Goal: Transaction & Acquisition: Purchase product/service

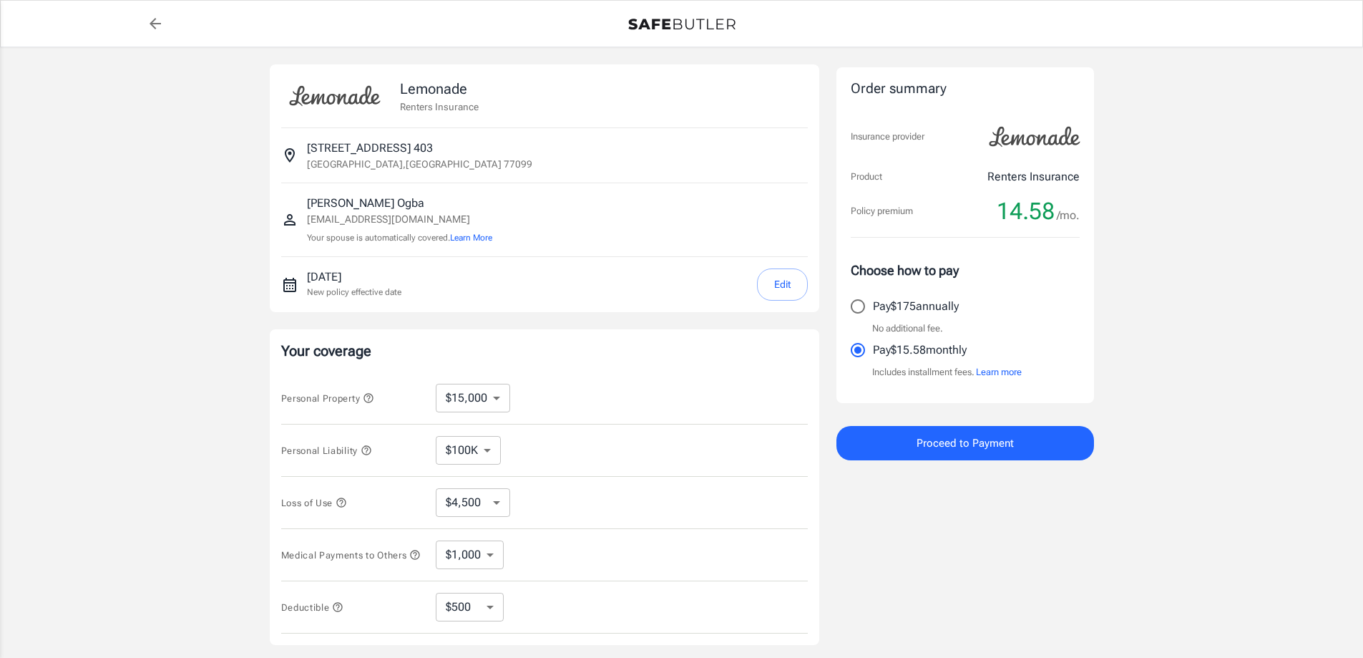
select select "15000"
select select "500"
click at [497, 396] on select "$10,000 $15,000 $20,000 $25,000 $30,000 $40,000 $50,000 $100K $150K $200K $250K" at bounding box center [473, 397] width 74 height 29
select select "10000"
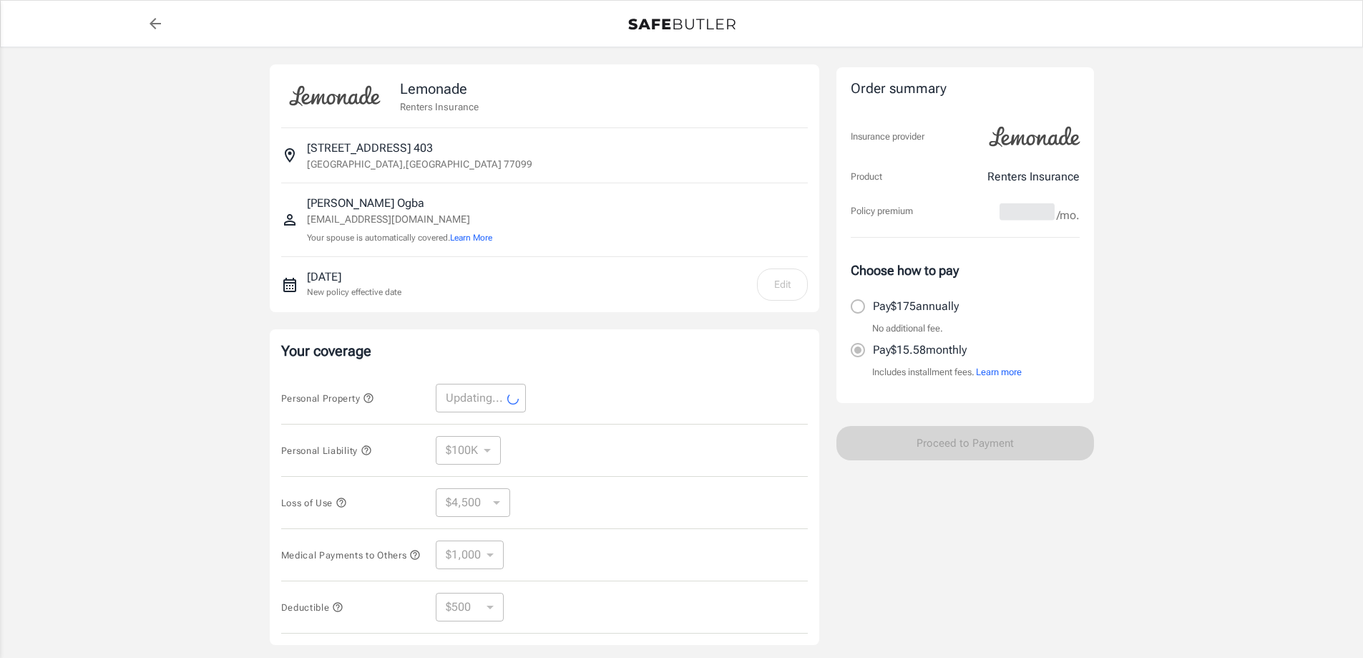
select select "10000"
select select "3000"
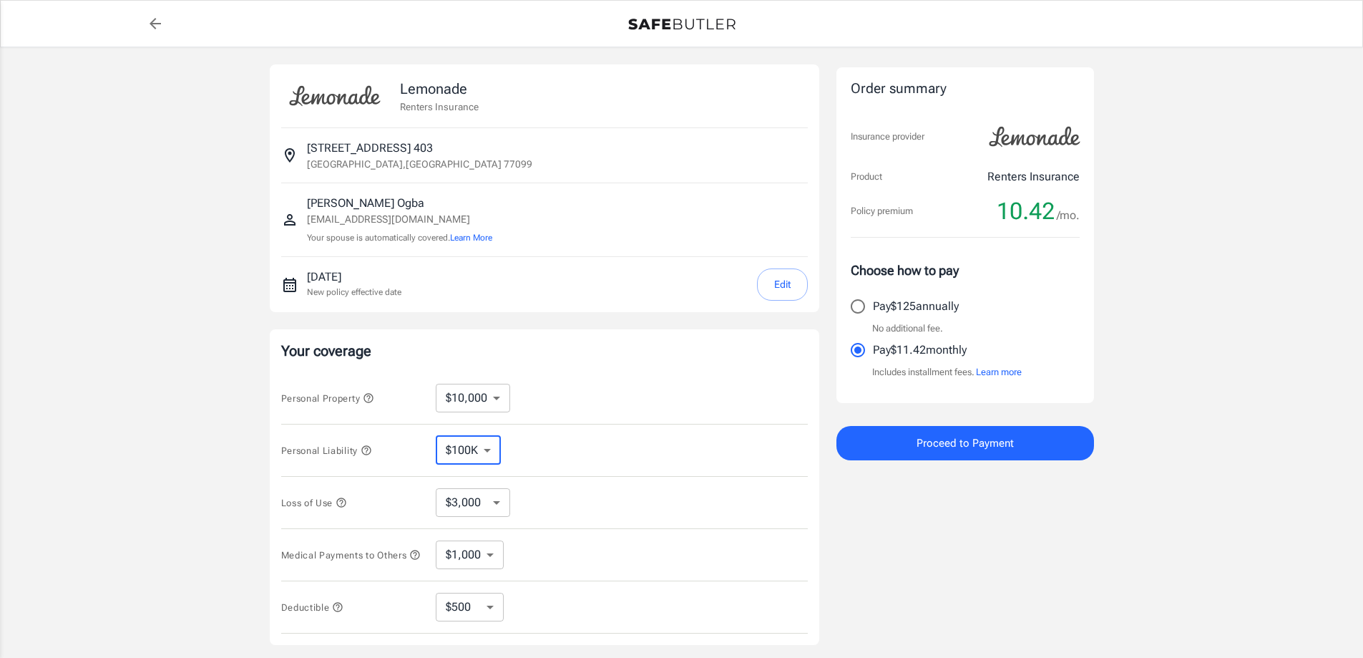
click at [489, 449] on select "$100K $200K $300K $400K $500K" at bounding box center [468, 450] width 65 height 29
click at [436, 436] on select "$100K $200K $300K $400K $500K" at bounding box center [468, 450] width 65 height 29
click at [494, 494] on select "$3,000 $6,000 $12,000 $21,000 $36,000 $60,000 $96,000 $153K $198K" at bounding box center [473, 502] width 74 height 29
click at [436, 488] on select "$3,000 $6,000 $12,000 $21,000 $36,000 $60,000 $96,000 $153K $198K" at bounding box center [473, 502] width 74 height 29
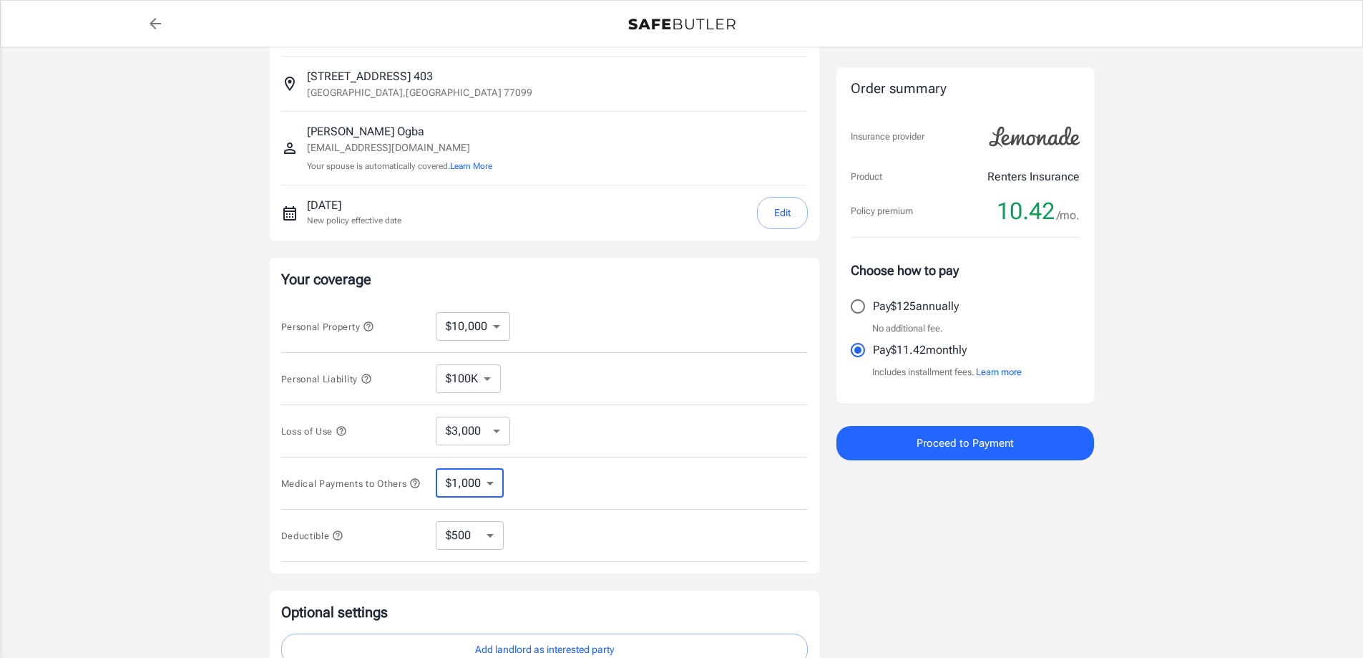
click at [490, 486] on select "$1,000 $2,000 $3,000 $4,000 $5,000" at bounding box center [470, 483] width 68 height 29
click at [436, 471] on select "$1,000 $2,000 $3,000 $4,000 $5,000" at bounding box center [470, 483] width 68 height 29
click at [486, 540] on select "$250 $500 $1,000 $2,500" at bounding box center [470, 535] width 68 height 29
select select "250"
click at [497, 539] on select "$250 $500 $1,000 $2,500" at bounding box center [470, 535] width 68 height 29
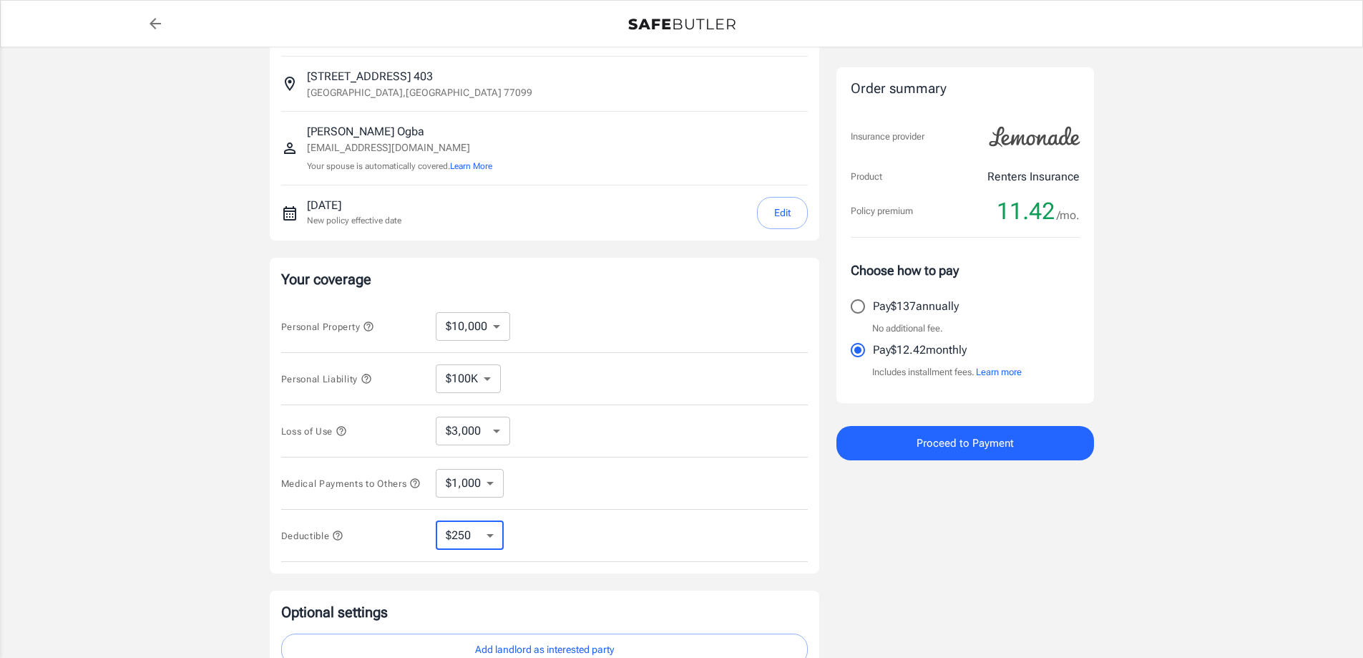
select select "500"
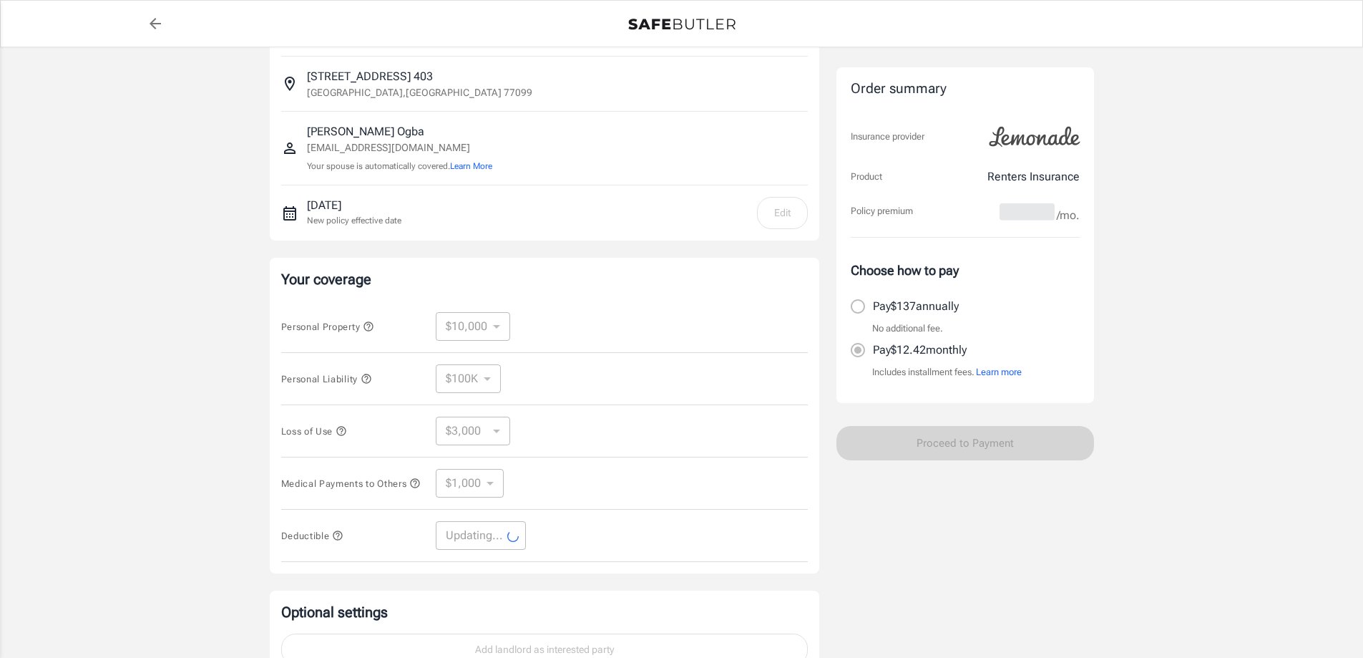
select select "500"
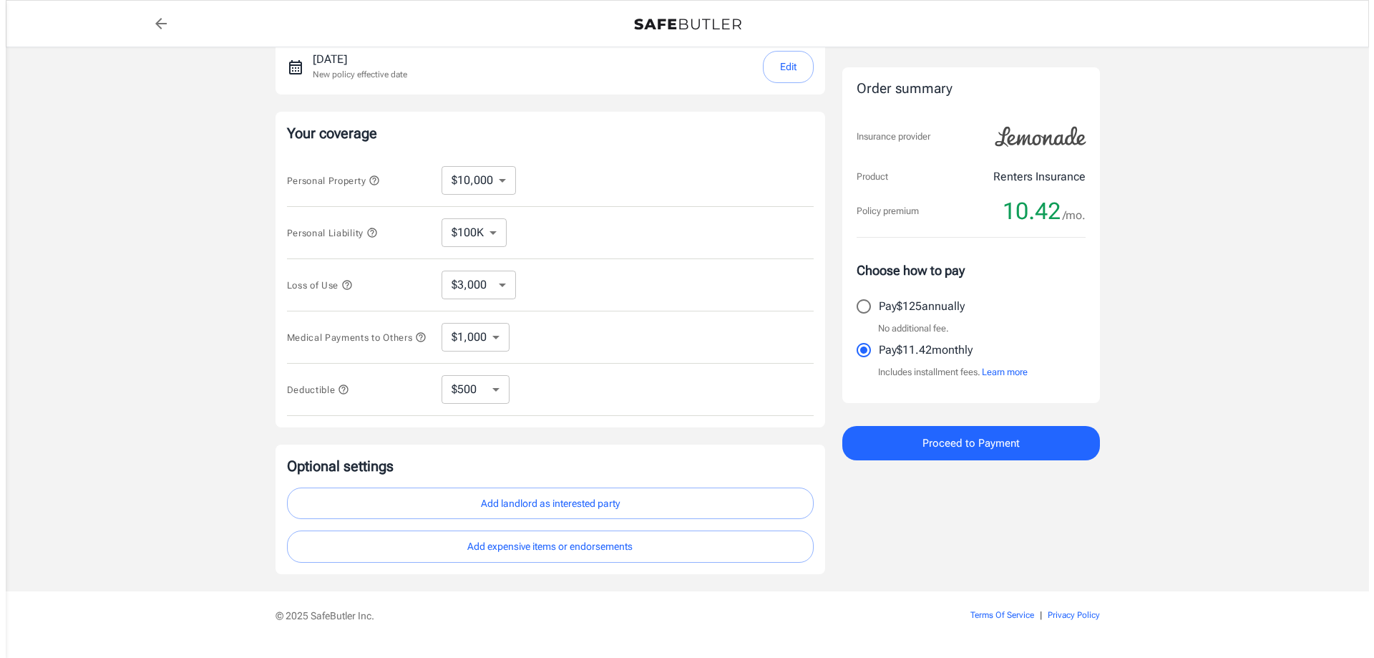
scroll to position [257, 0]
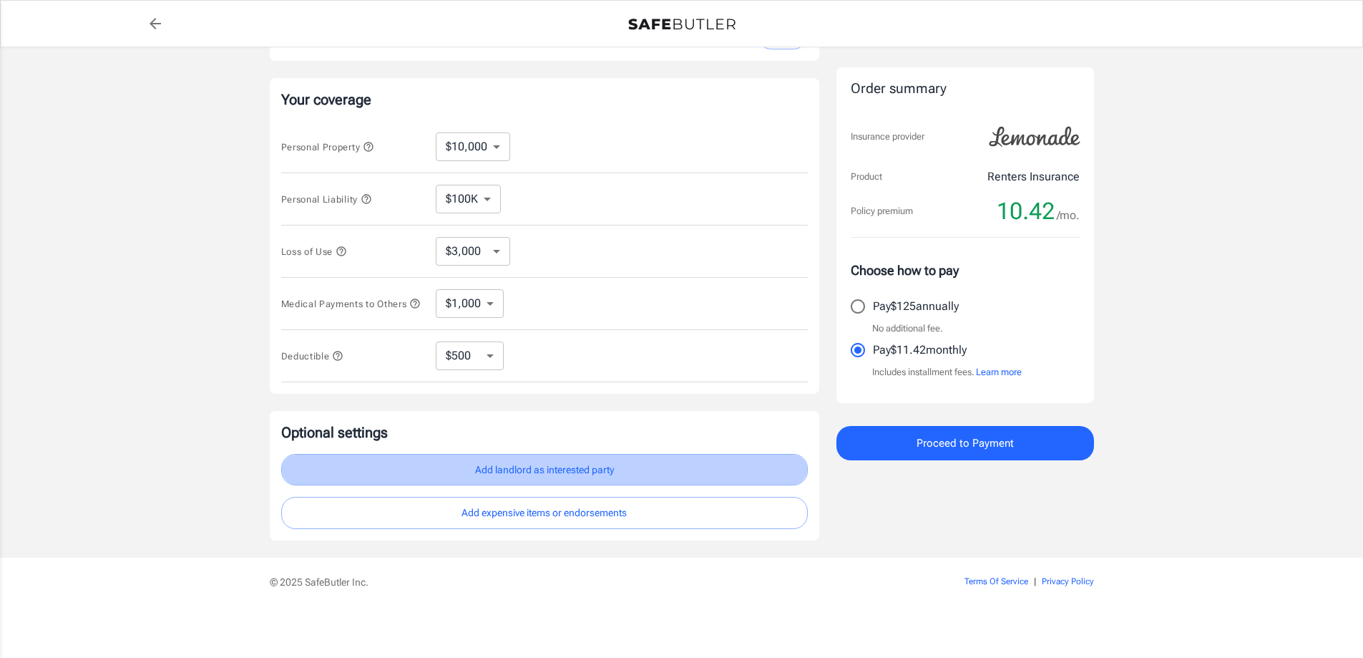
click at [568, 466] on button "Add landlord as interested party" at bounding box center [544, 470] width 527 height 32
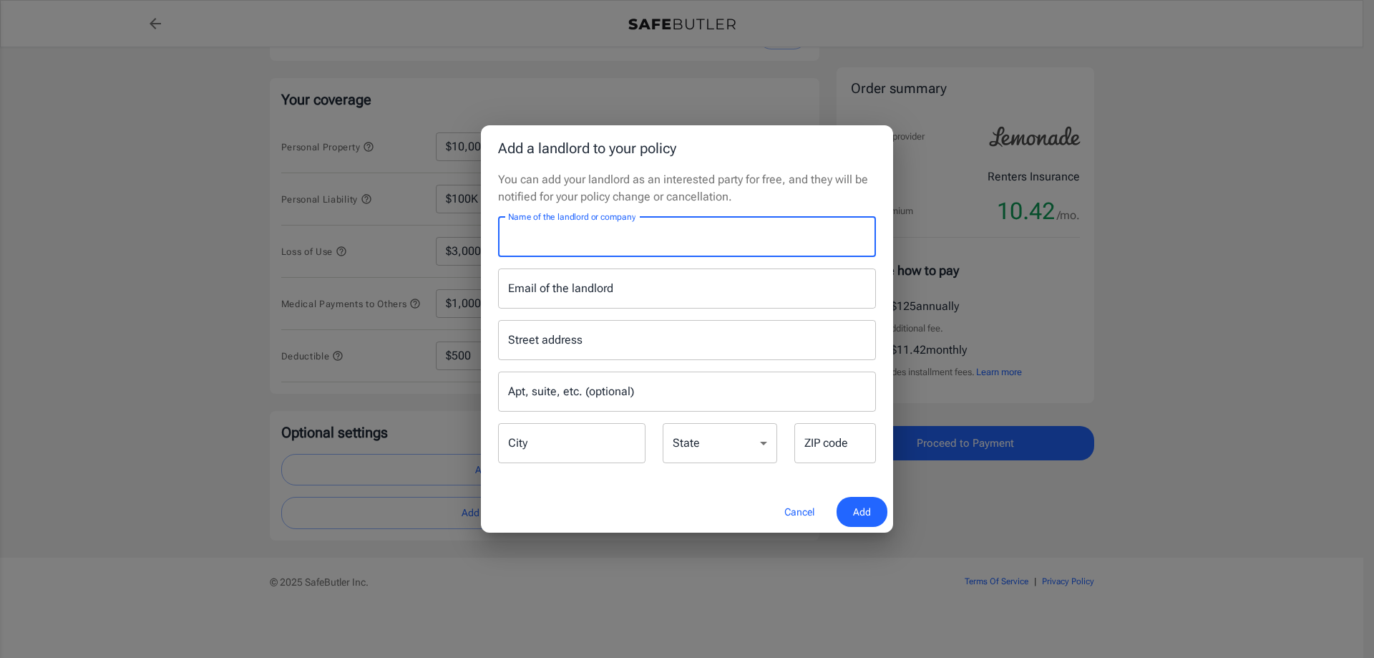
click at [582, 230] on input "Name of the landlord or company" at bounding box center [687, 237] width 378 height 40
type input "Huntingtonglen"
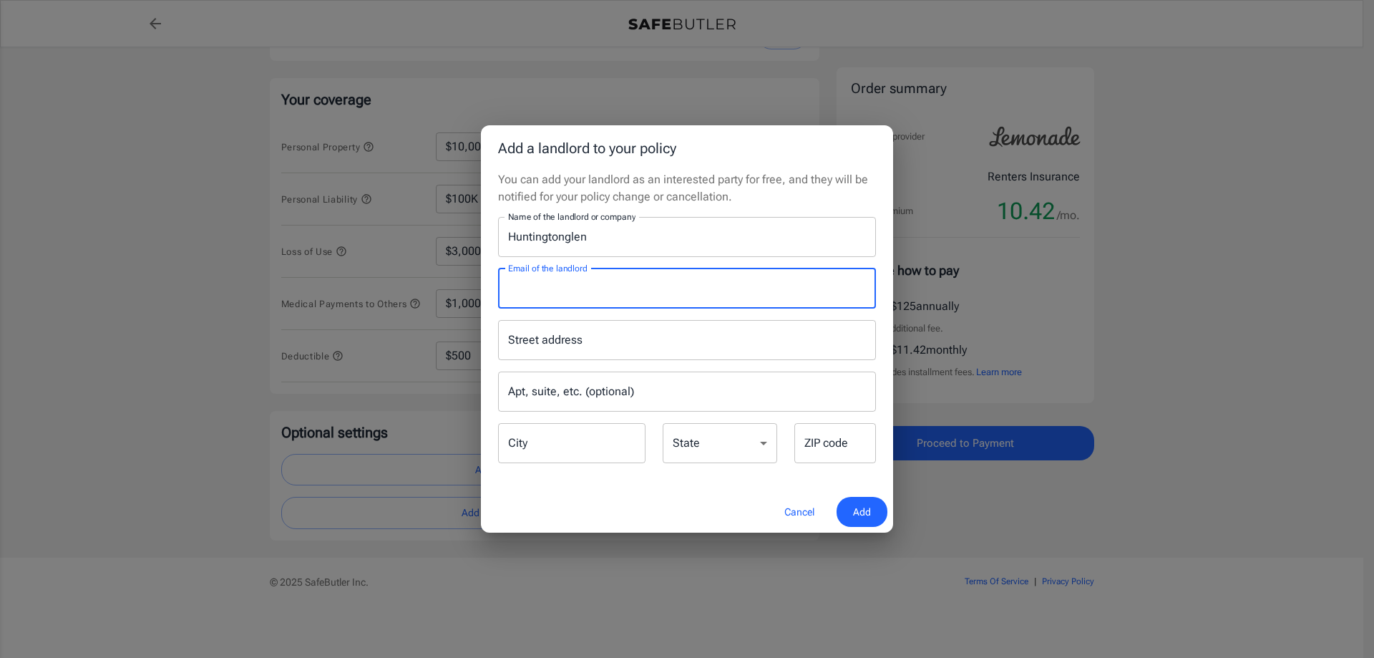
click at [572, 295] on input "Email of the landlord" at bounding box center [687, 288] width 378 height 40
type input "leasing@huntingtonglen"
click at [565, 338] on input "Street address" at bounding box center [686, 339] width 365 height 27
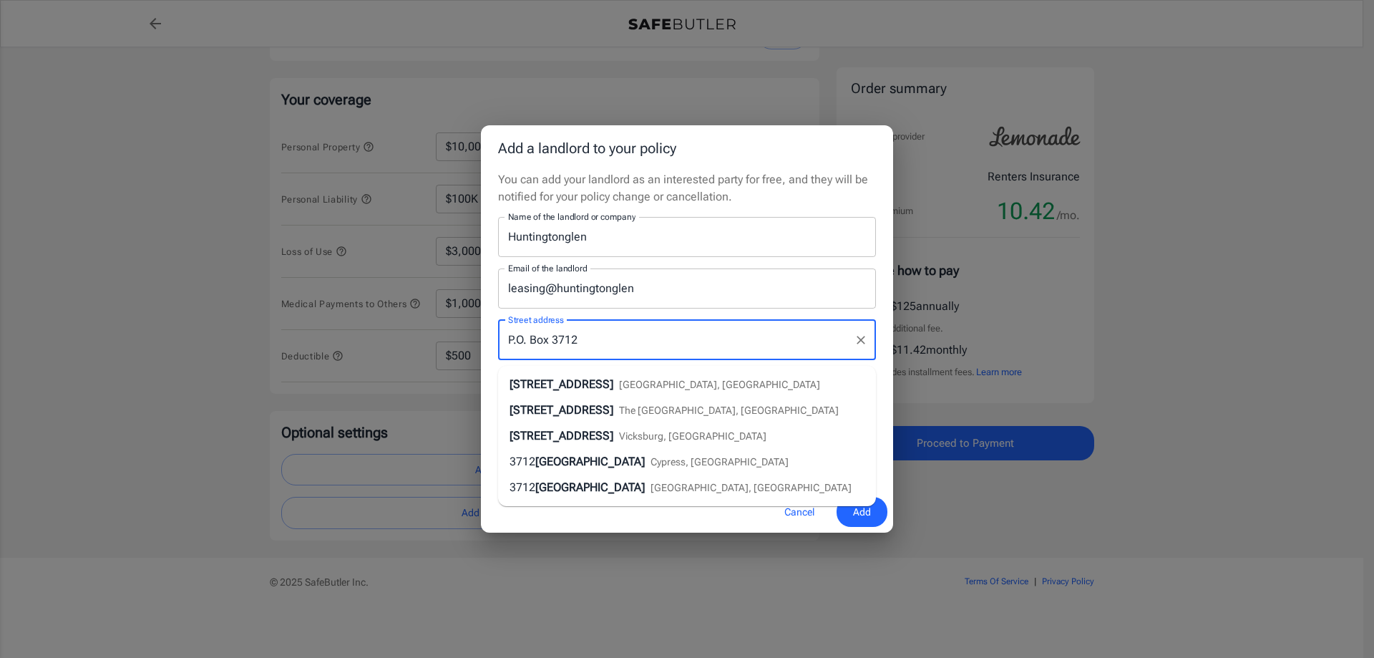
type input "P.O. Box 3712"
click at [492, 310] on div "Street address P.O. [GEOGRAPHIC_DATA] address Apt, suite, etc. (optional) Apt, …" at bounding box center [686, 386] width 395 height 157
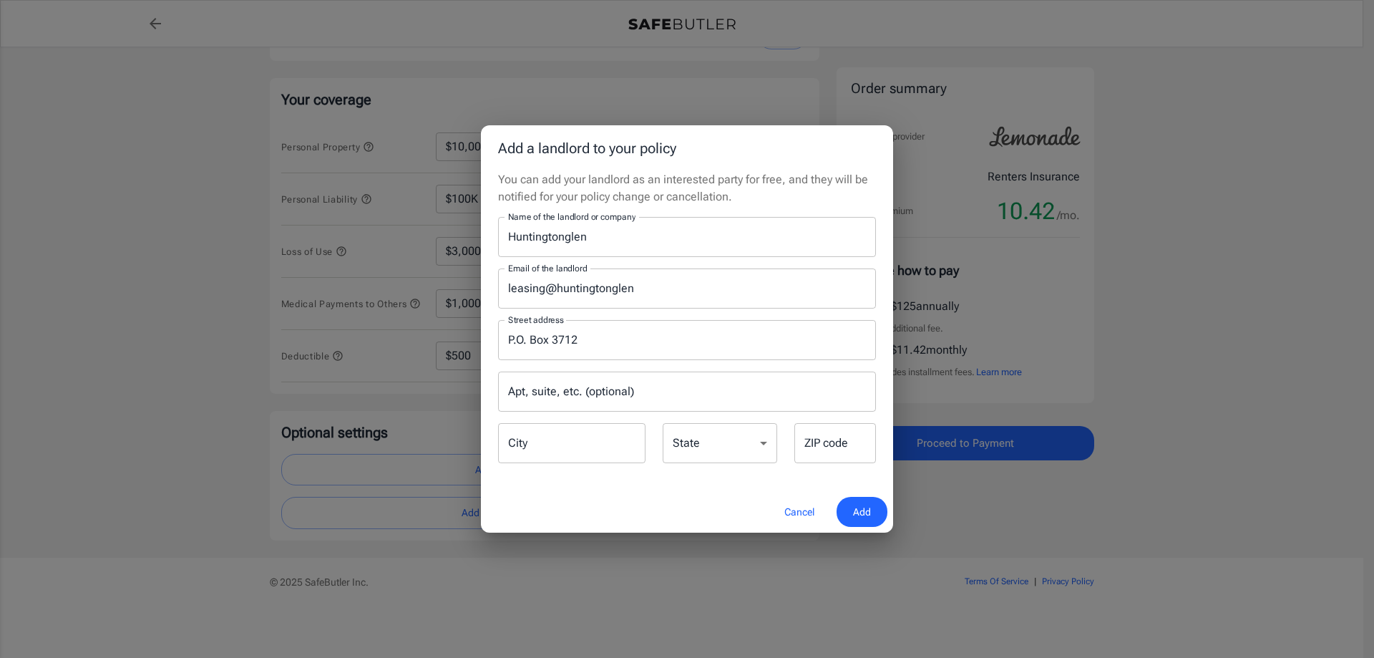
click at [549, 393] on input "Apt, suite, etc. (optional)" at bounding box center [687, 391] width 378 height 40
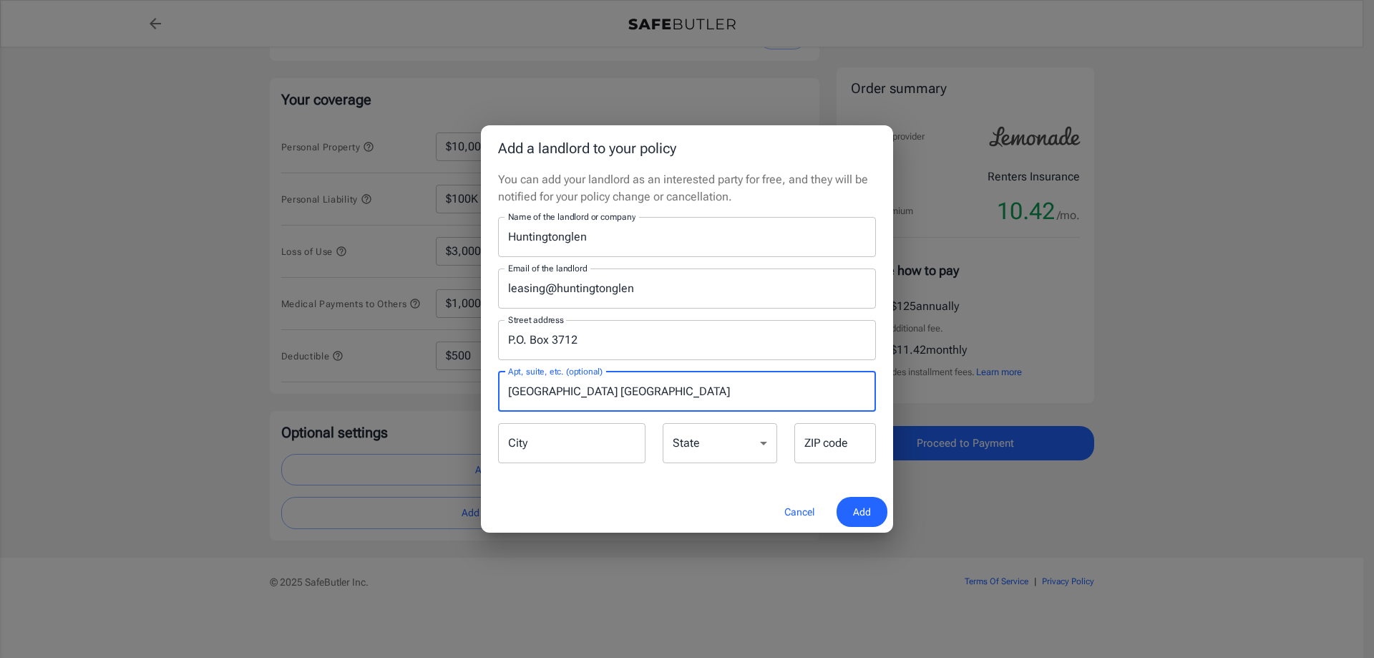
type input "[GEOGRAPHIC_DATA] [GEOGRAPHIC_DATA]"
click at [557, 442] on input "City" at bounding box center [571, 443] width 147 height 40
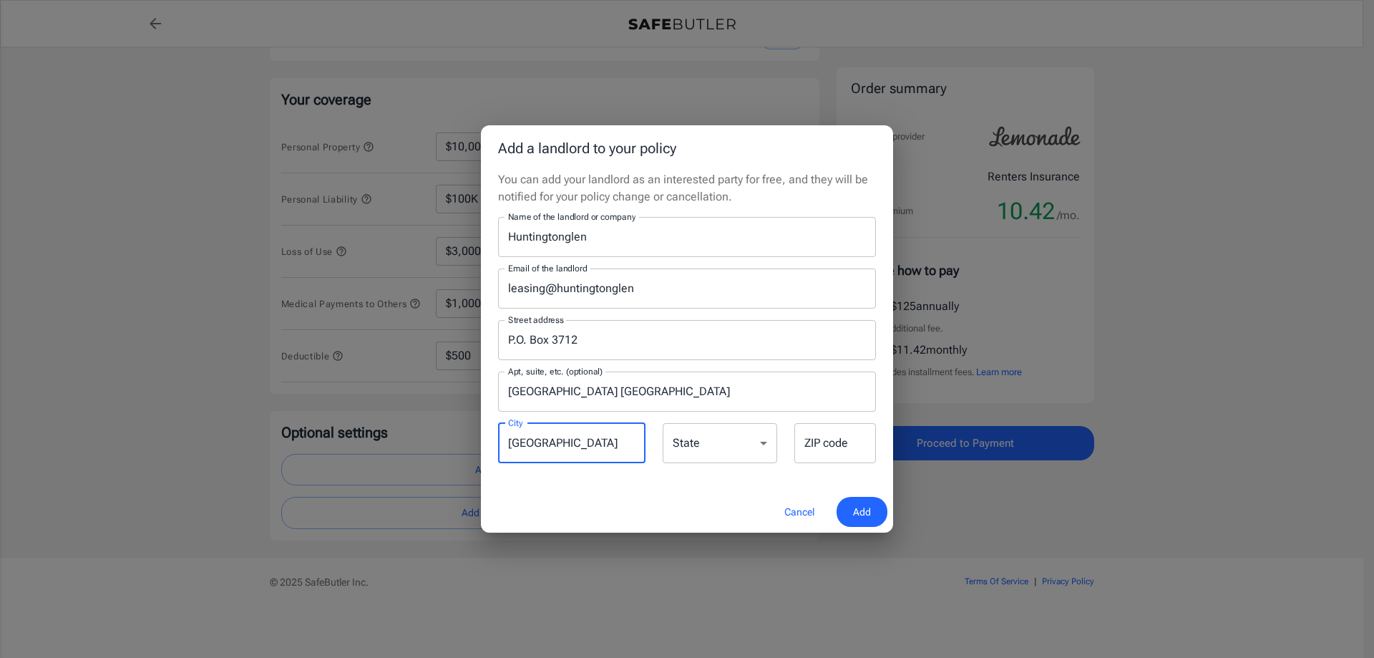
type input "[GEOGRAPHIC_DATA]"
click at [703, 447] on select "[US_STATE] [US_STATE] [US_STATE] [US_STATE] [US_STATE] [US_STATE] [US_STATE] [U…" at bounding box center [720, 443] width 114 height 40
select select "[GEOGRAPHIC_DATA]"
click at [663, 423] on select "[US_STATE] [US_STATE] [US_STATE] [US_STATE] [US_STATE] [US_STATE] [US_STATE] [U…" at bounding box center [720, 443] width 114 height 40
click at [824, 431] on div "ZIP code ZIP code" at bounding box center [835, 443] width 82 height 40
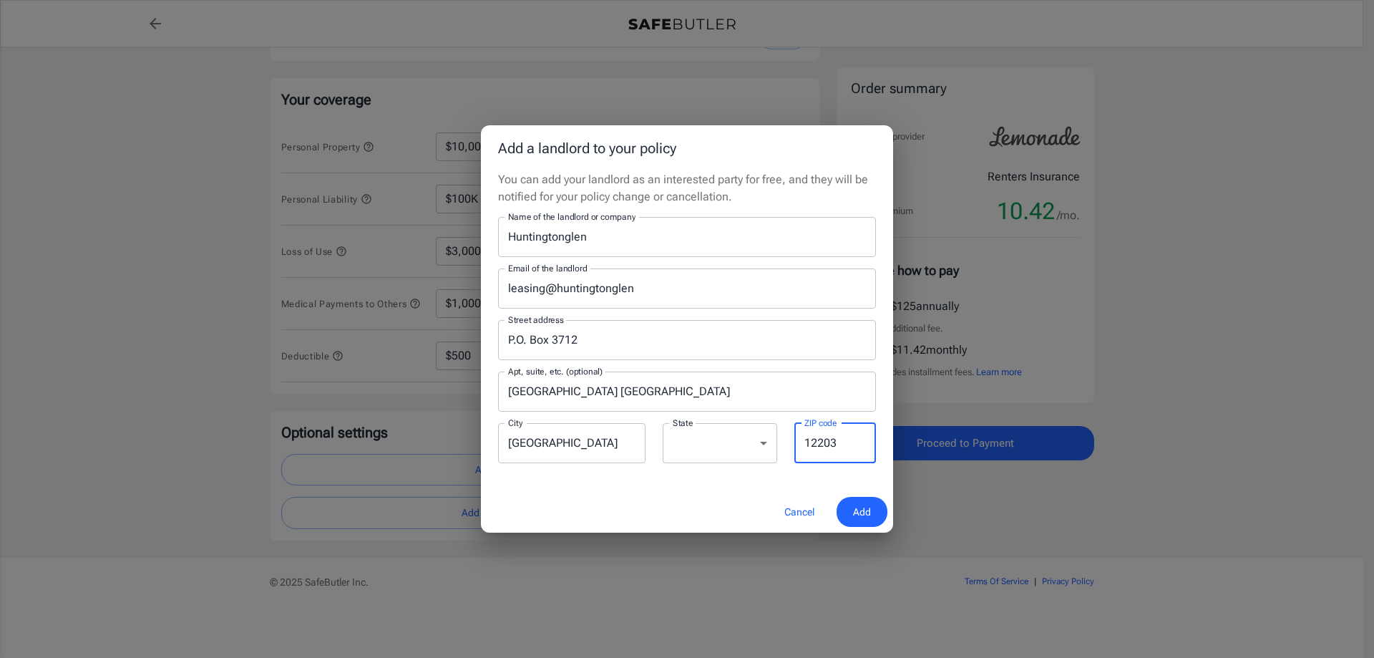
type input "12203"
click at [847, 514] on button "Add" at bounding box center [861, 512] width 51 height 31
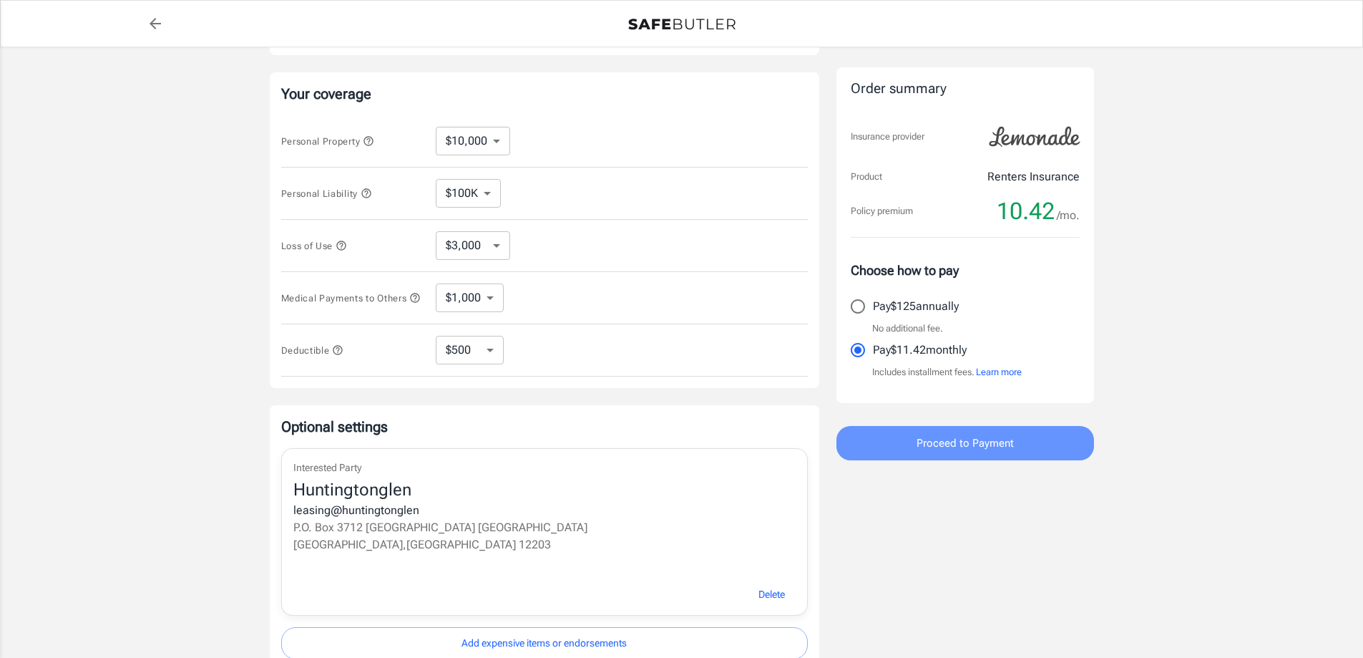
click at [986, 448] on span "Proceed to Payment" at bounding box center [965, 443] width 97 height 19
